Goal: Task Accomplishment & Management: Manage account settings

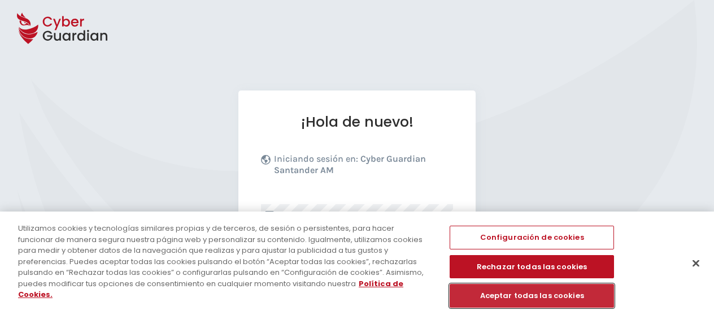
click at [516, 294] on button "Aceptar todas las cookies" at bounding box center [532, 296] width 164 height 24
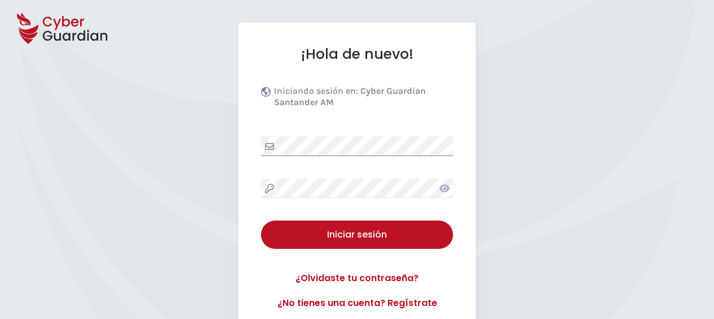
scroll to position [113, 0]
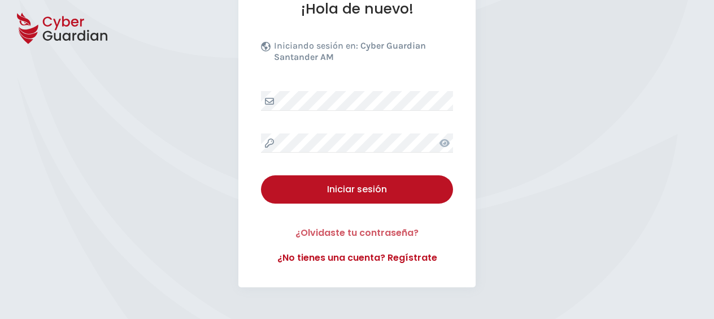
click at [352, 234] on link "¿Olvidaste tu contraseña?" at bounding box center [357, 233] width 192 height 14
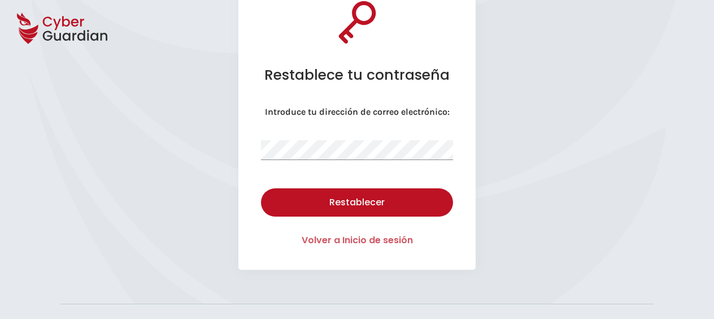
scroll to position [113, 0]
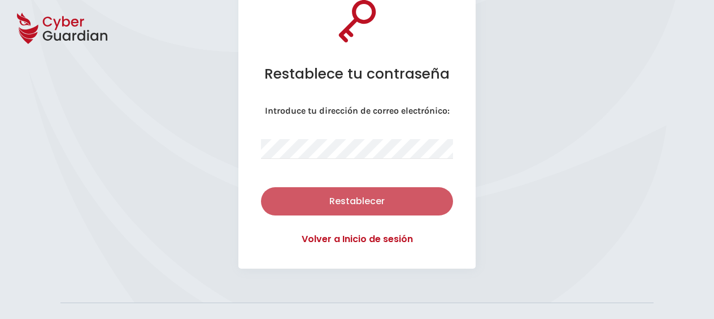
click at [356, 200] on div "Restablecer" at bounding box center [356, 201] width 175 height 14
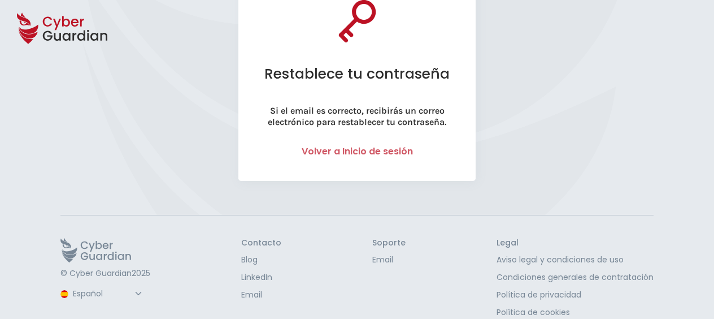
click at [357, 150] on link "Volver a Inicio de sesión" at bounding box center [357, 151] width 111 height 13
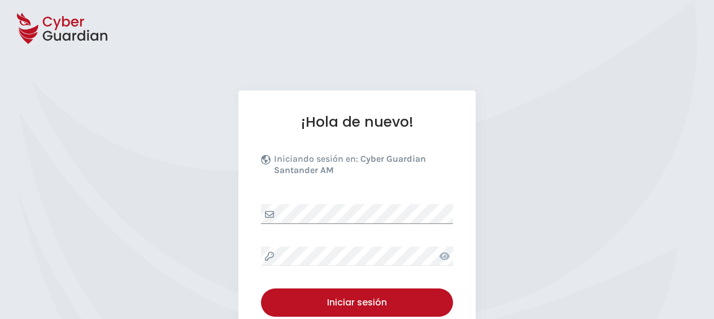
click at [268, 213] on div at bounding box center [357, 214] width 192 height 20
